Goal: Navigation & Orientation: Find specific page/section

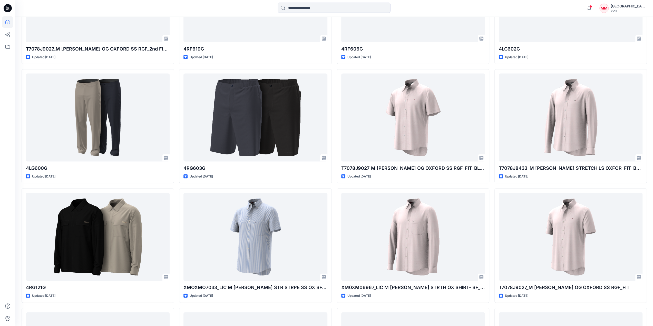
scroll to position [1119, 0]
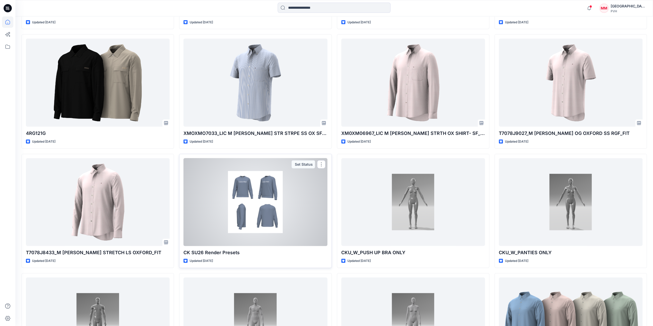
click at [275, 204] on div at bounding box center [256, 202] width 144 height 88
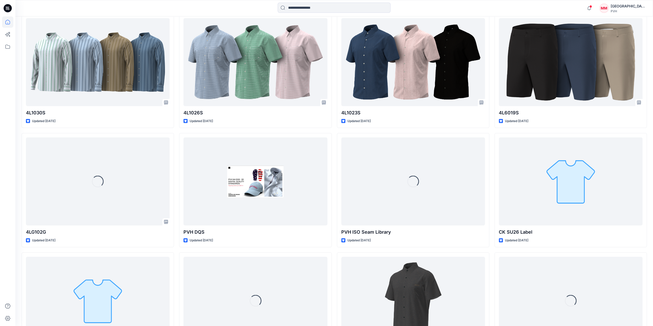
scroll to position [1503, 0]
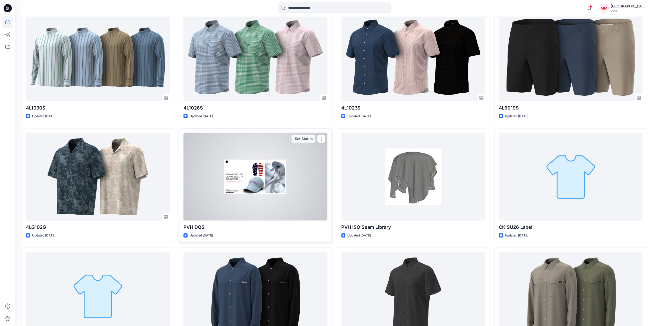
click at [255, 180] on div at bounding box center [256, 177] width 144 height 88
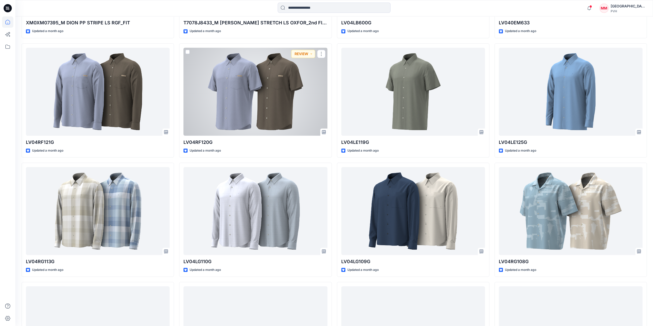
scroll to position [240, 0]
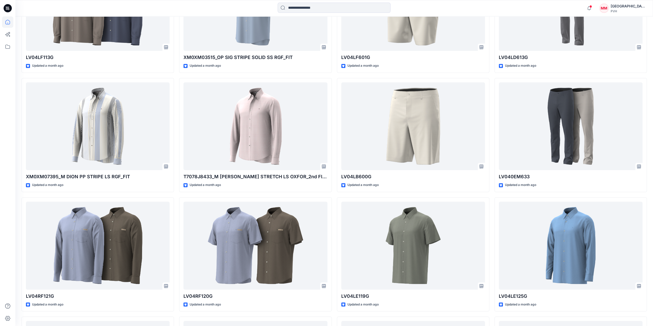
click at [10, 52] on div at bounding box center [7, 171] width 11 height 310
click at [9, 50] on icon at bounding box center [7, 46] width 11 height 11
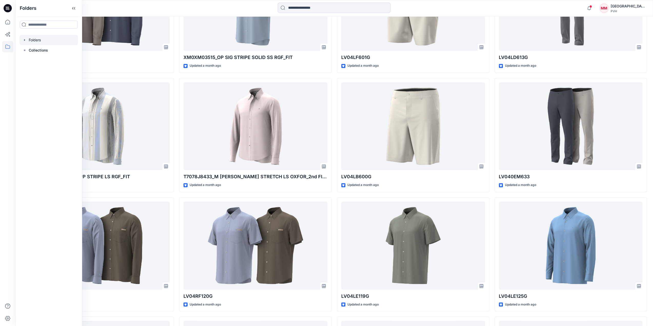
click at [40, 40] on div at bounding box center [49, 40] width 59 height 10
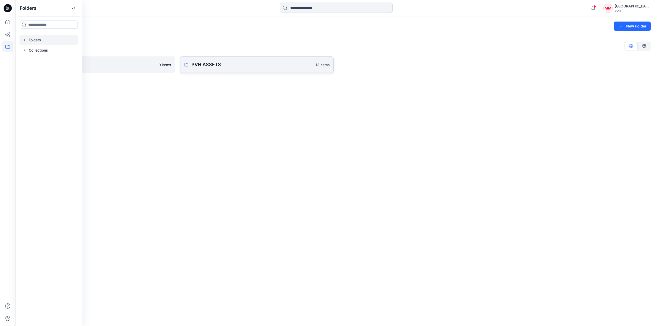
click at [191, 64] on link "PVH ASSETS 13 items" at bounding box center [257, 64] width 154 height 16
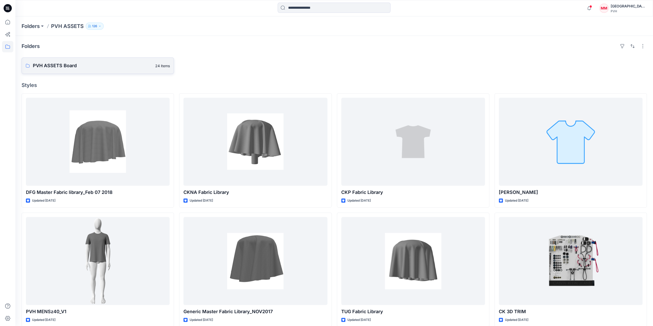
click at [65, 65] on p "PVH ASSETS Board" at bounding box center [92, 65] width 119 height 7
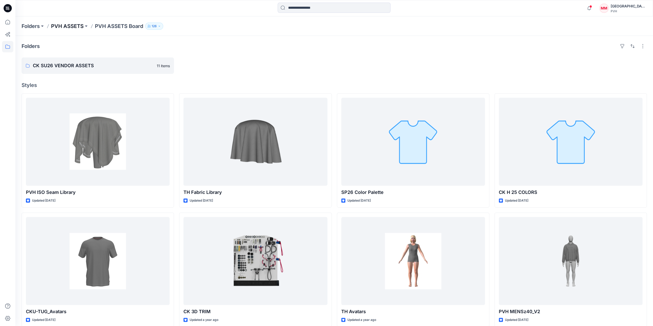
click at [63, 25] on p "PVH ASSETS" at bounding box center [67, 26] width 33 height 7
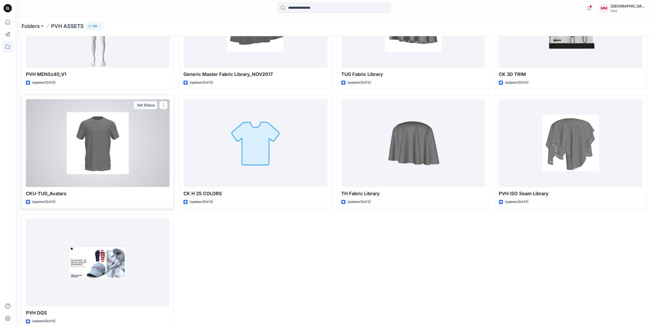
scroll to position [245, 0]
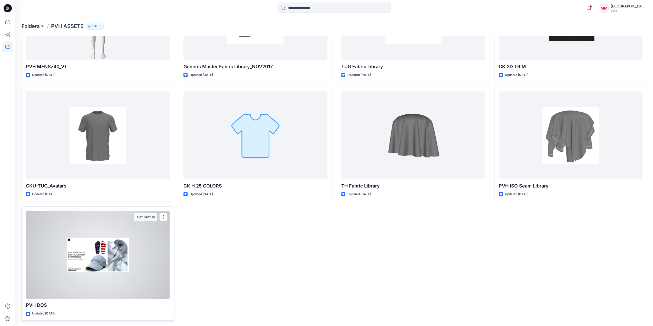
click at [115, 267] on div at bounding box center [98, 255] width 144 height 88
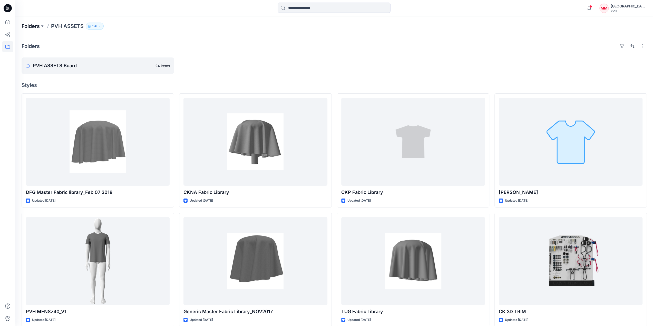
click at [31, 27] on p "Folders" at bounding box center [31, 26] width 18 height 7
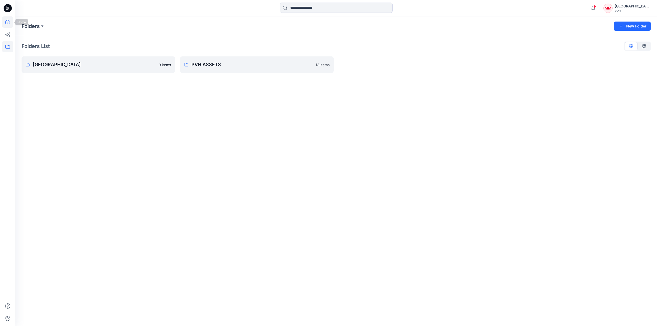
click at [10, 22] on icon at bounding box center [7, 21] width 11 height 11
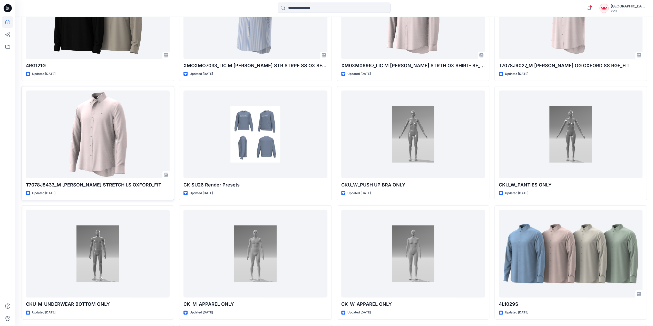
scroll to position [1232, 0]
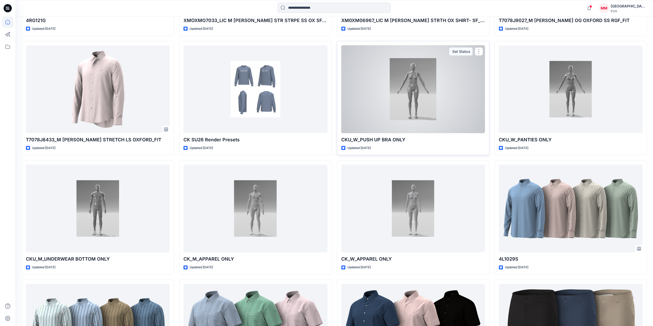
click at [388, 90] on div at bounding box center [413, 89] width 144 height 88
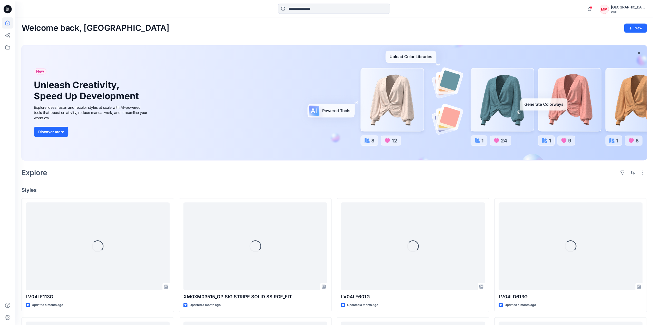
scroll to position [1232, 0]
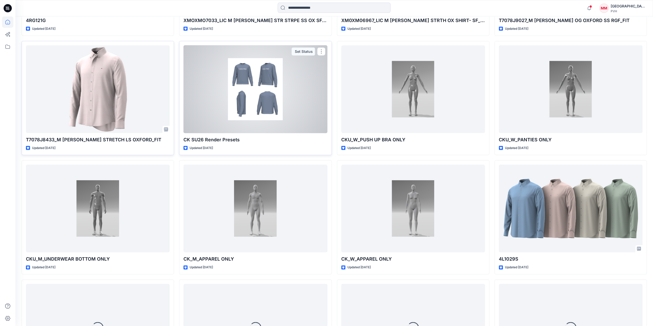
click at [242, 104] on div at bounding box center [256, 89] width 144 height 88
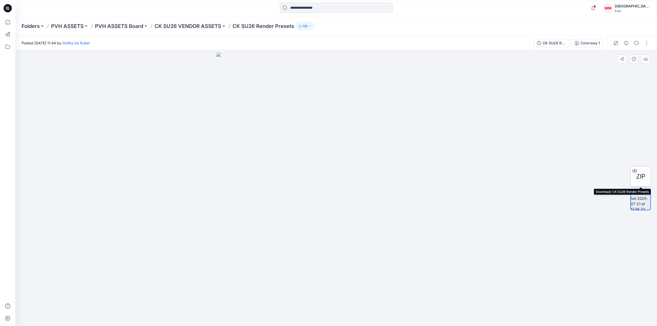
click at [641, 181] on div "ZIP" at bounding box center [640, 176] width 21 height 21
